Goal: Task Accomplishment & Management: Manage account settings

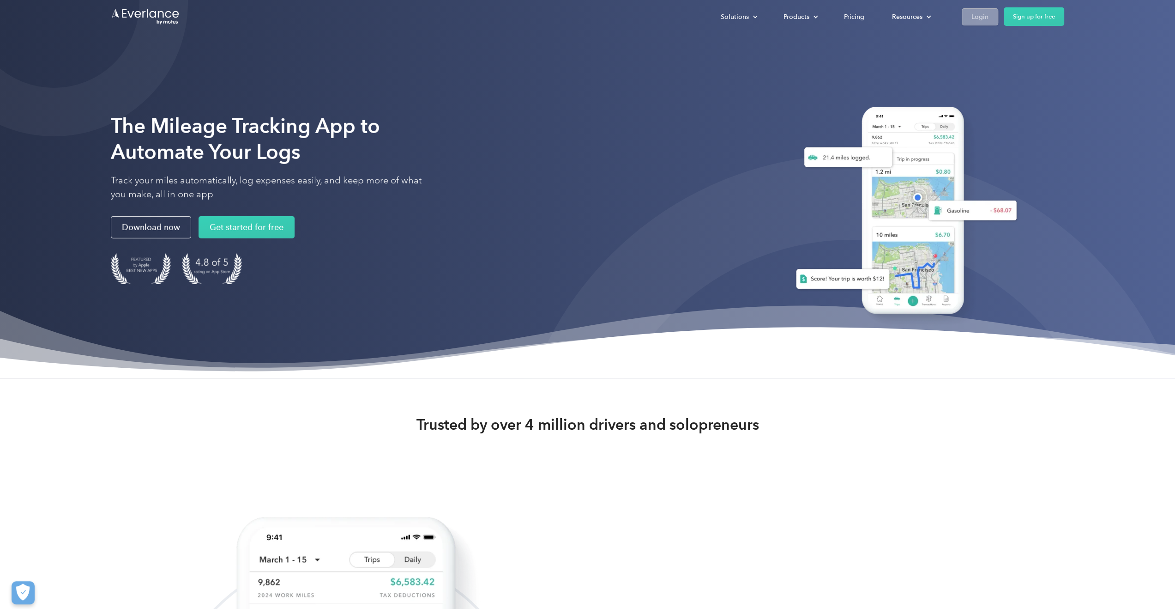
click at [975, 17] on div "Login" at bounding box center [980, 17] width 17 height 12
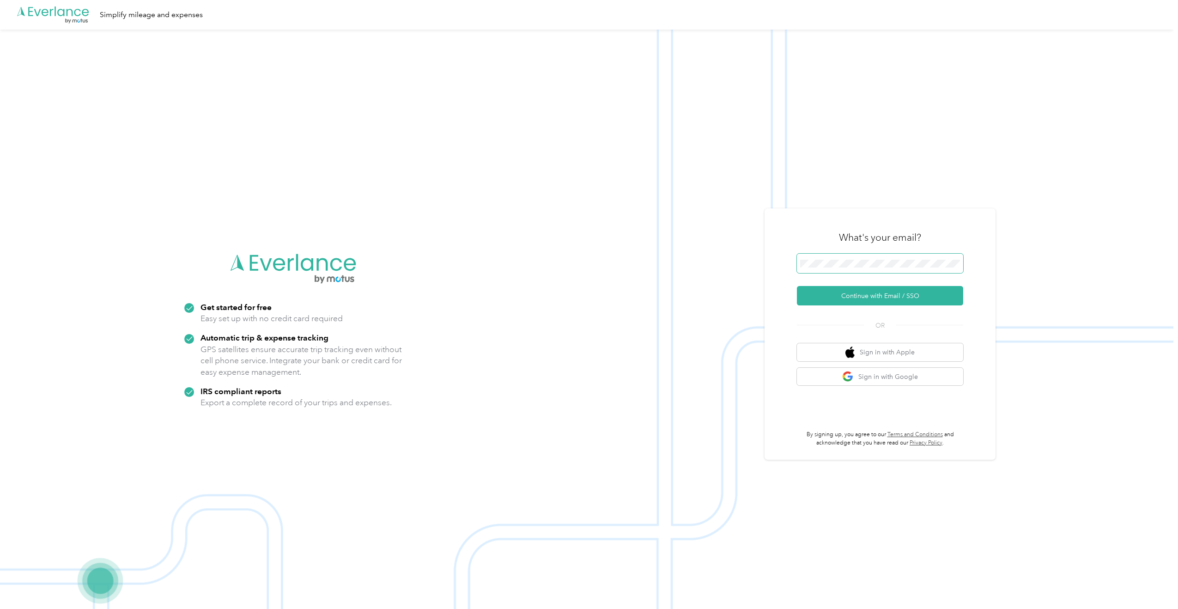
click at [816, 257] on span at bounding box center [880, 263] width 166 height 19
click at [869, 294] on button "Continue with Email / SSO" at bounding box center [880, 295] width 166 height 19
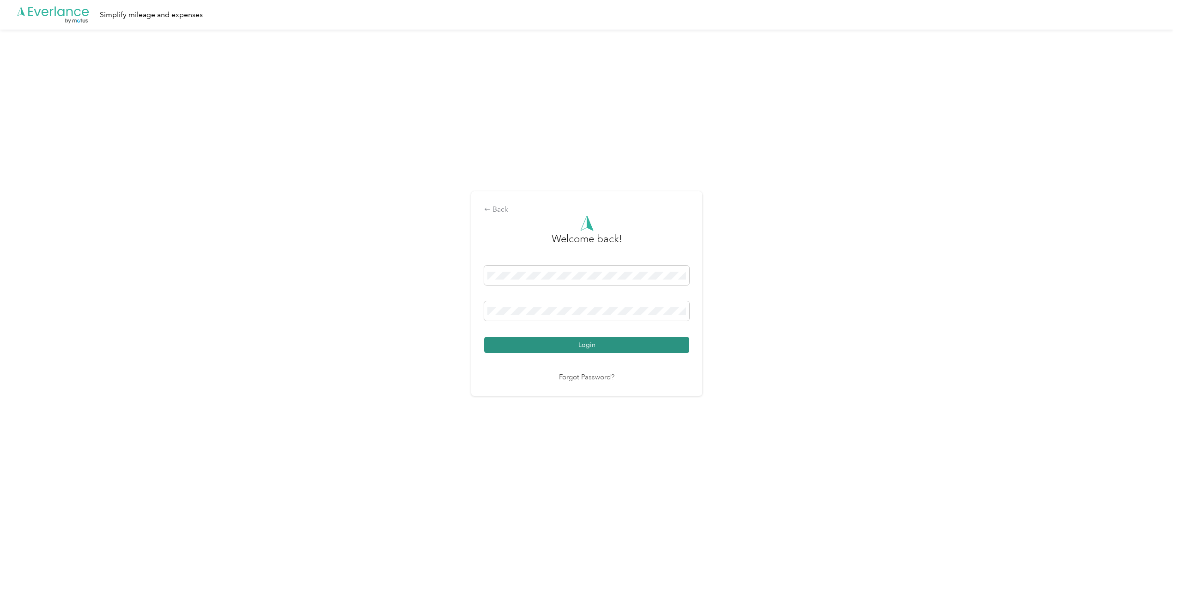
click at [564, 348] on button "Login" at bounding box center [586, 345] width 205 height 16
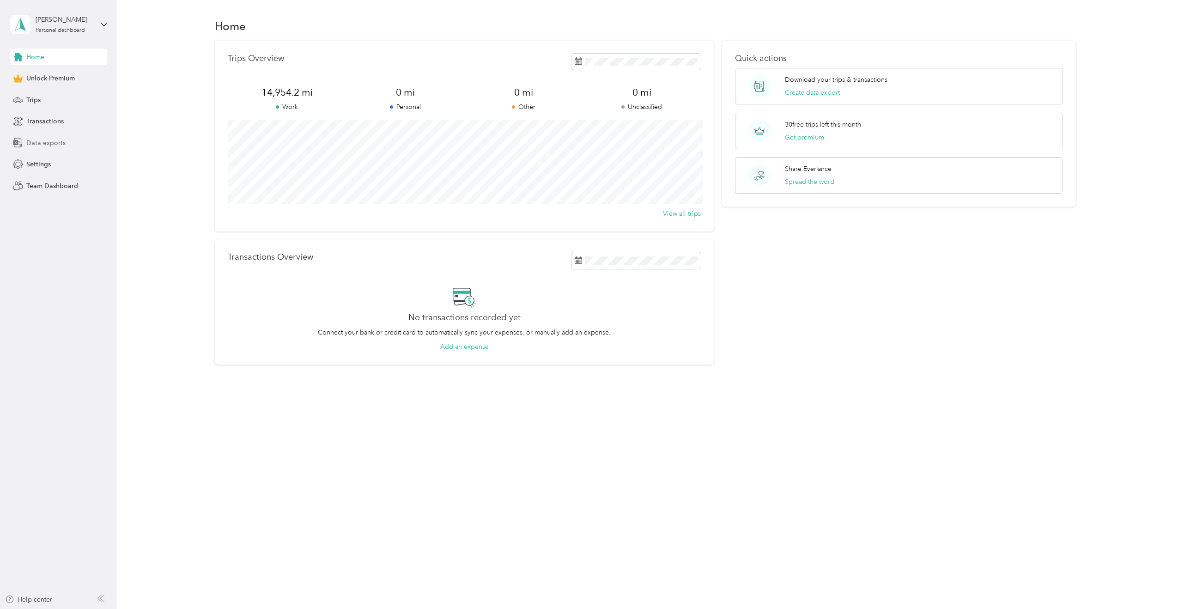
click at [38, 142] on span "Data exports" at bounding box center [45, 143] width 39 height 10
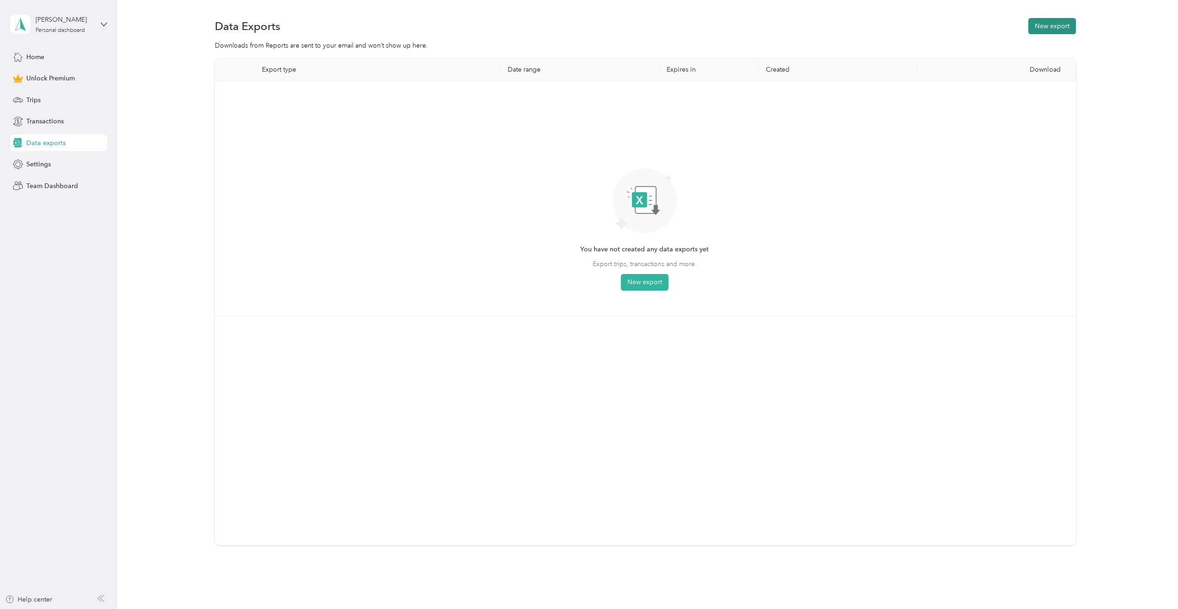
click at [1054, 25] on button "New export" at bounding box center [1052, 26] width 48 height 16
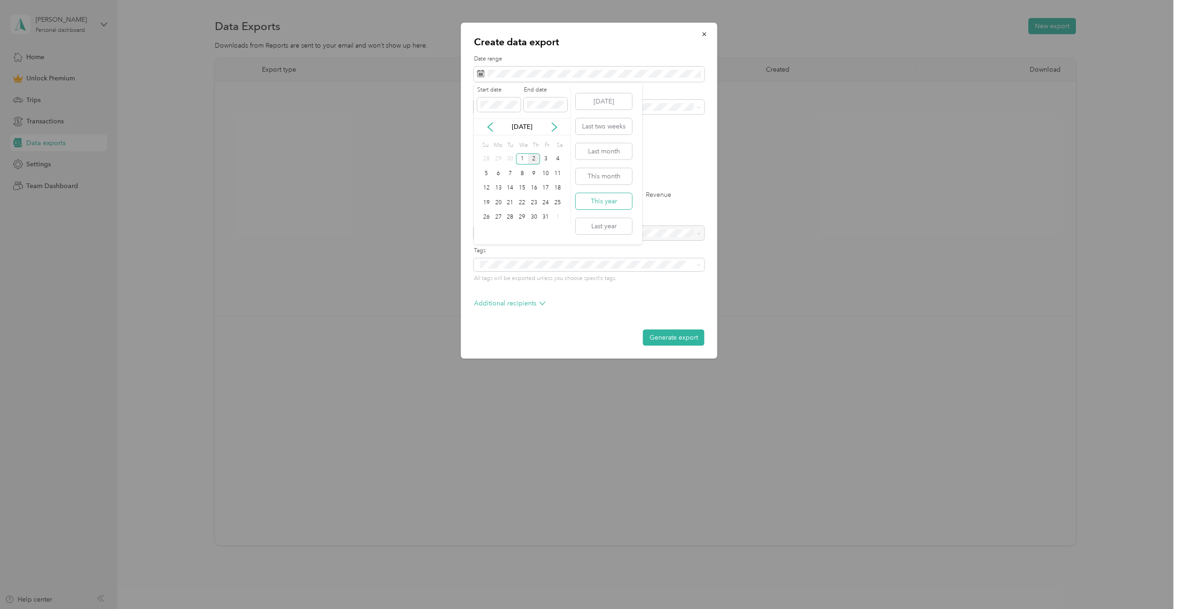
click at [598, 200] on button "This year" at bounding box center [603, 201] width 56 height 16
click at [672, 337] on button "Generate export" at bounding box center [673, 337] width 61 height 16
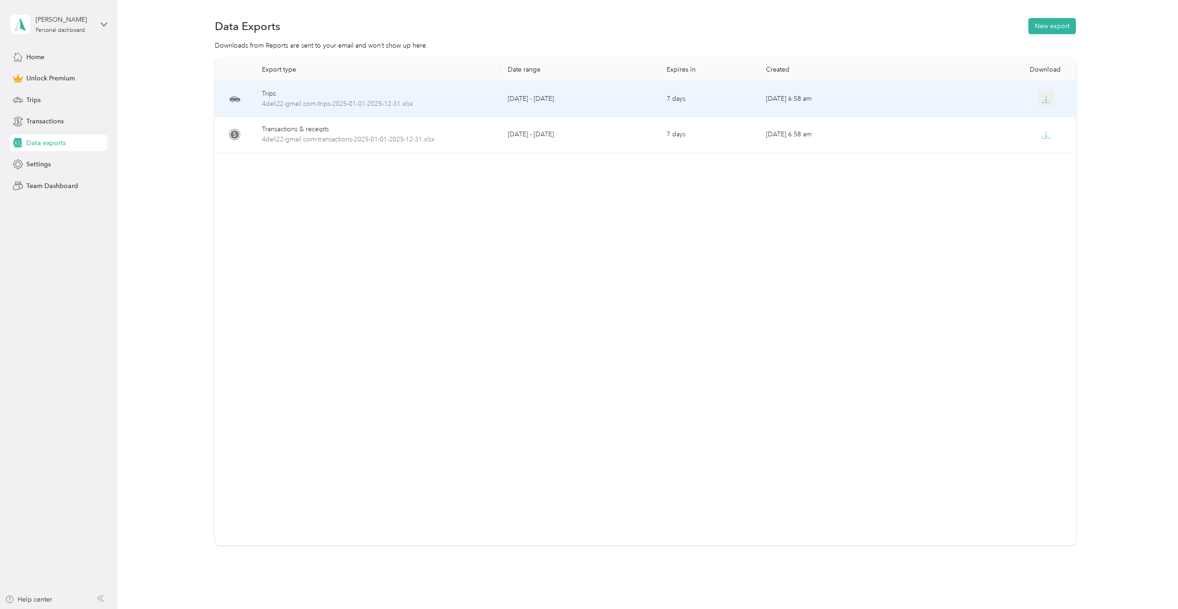
click at [1043, 98] on icon "button" at bounding box center [1045, 99] width 8 height 8
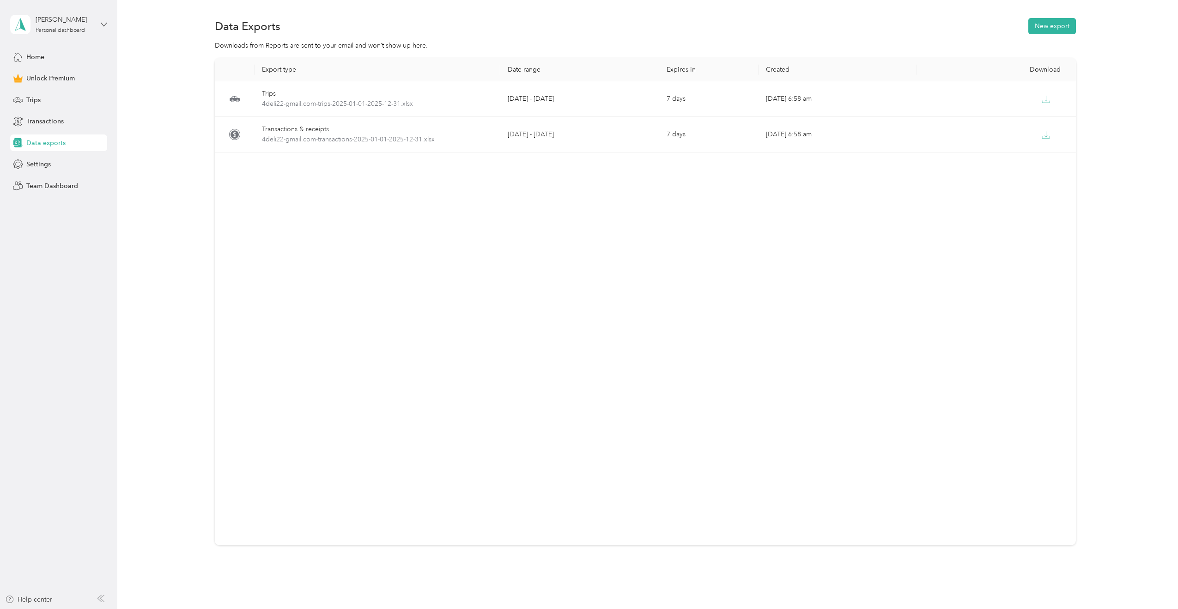
click at [103, 22] on icon at bounding box center [104, 24] width 6 height 6
click at [48, 75] on div "Log out" at bounding box center [36, 76] width 36 height 10
